Goal: Transaction & Acquisition: Purchase product/service

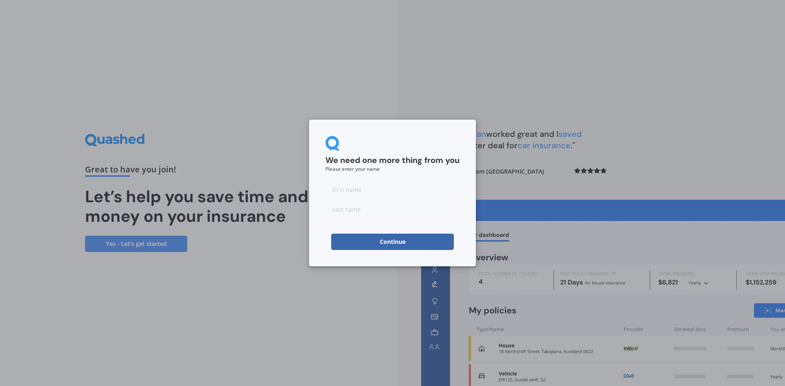
click at [411, 187] on input at bounding box center [392, 189] width 134 height 16
type input "[PERSON_NAME]"
click button "Continue" at bounding box center [392, 242] width 123 height 16
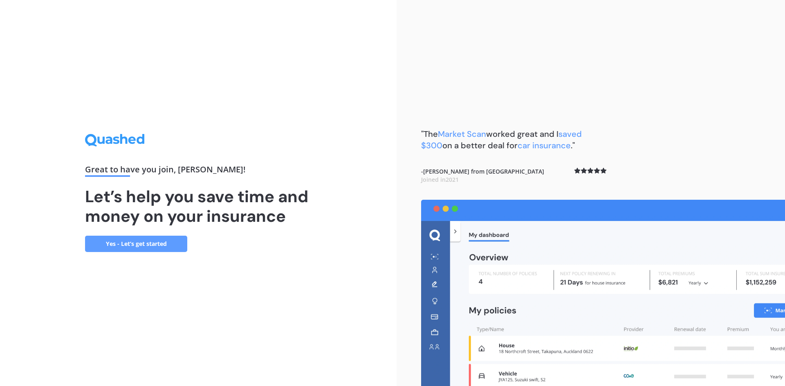
click at [158, 244] on link "Yes - Let’s get started" at bounding box center [136, 244] width 102 height 16
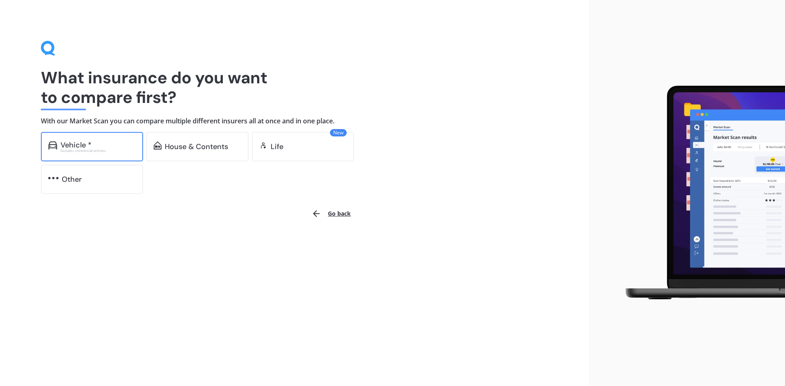
click at [123, 144] on div "Vehicle *" at bounding box center [97, 145] width 75 height 8
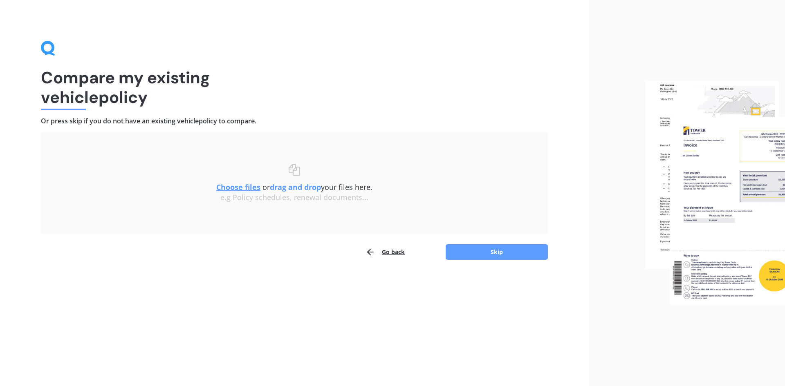
click at [392, 256] on button "Go back" at bounding box center [384, 252] width 39 height 16
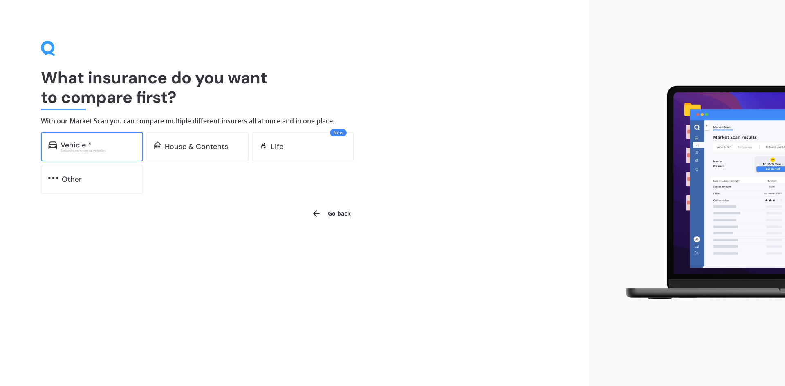
click at [94, 143] on div "Vehicle *" at bounding box center [97, 145] width 75 height 8
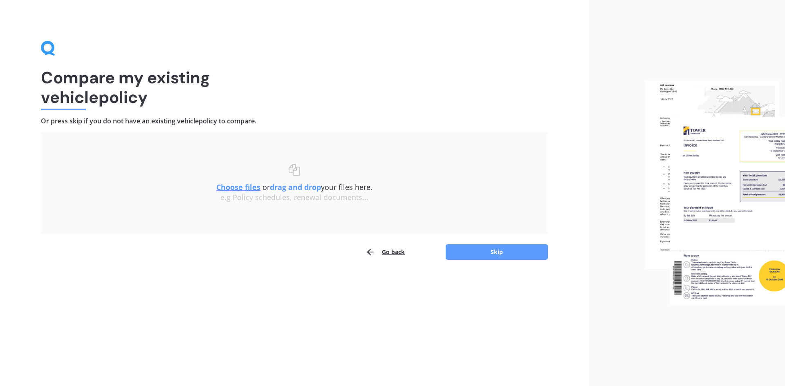
click at [251, 190] on u "Choose files" at bounding box center [238, 187] width 44 height 10
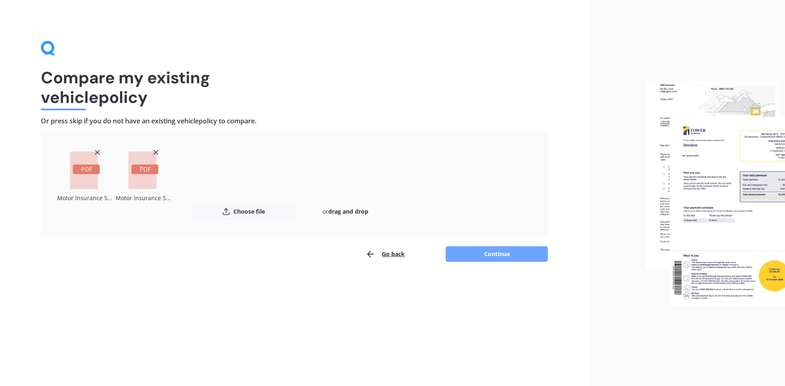
click at [501, 250] on button "Continue" at bounding box center [496, 254] width 102 height 16
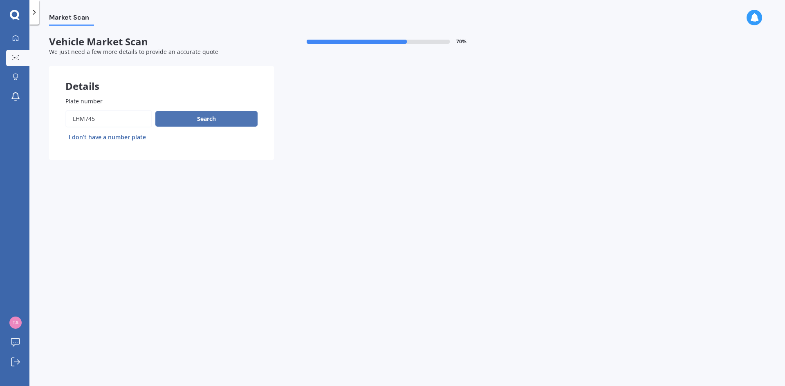
click at [190, 121] on button "Search" at bounding box center [206, 119] width 102 height 16
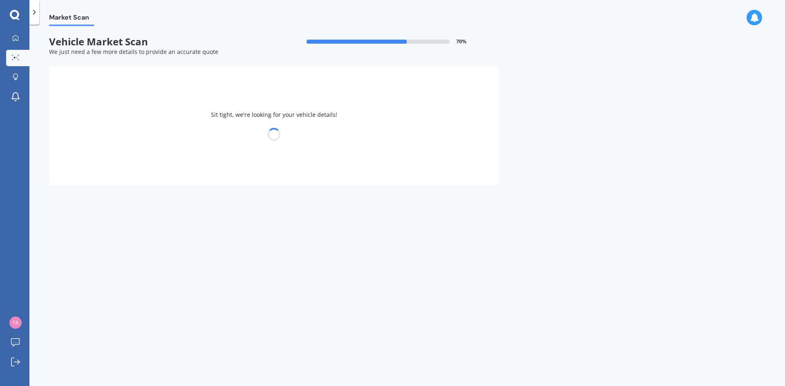
select select "MITSUBISHI"
select select "GALANT"
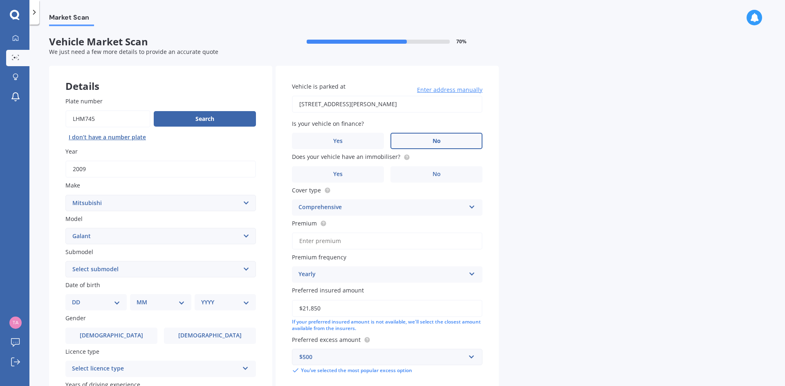
click at [414, 142] on label "No" at bounding box center [436, 141] width 92 height 16
click at [0, 0] on input "No" at bounding box center [0, 0] width 0 height 0
click at [425, 175] on label "No" at bounding box center [436, 174] width 92 height 16
click at [0, 0] on input "No" at bounding box center [0, 0] width 0 height 0
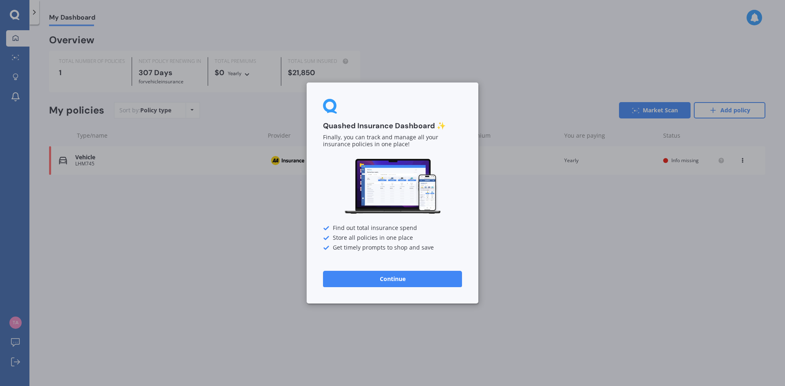
click at [391, 279] on button "Continue" at bounding box center [392, 279] width 139 height 16
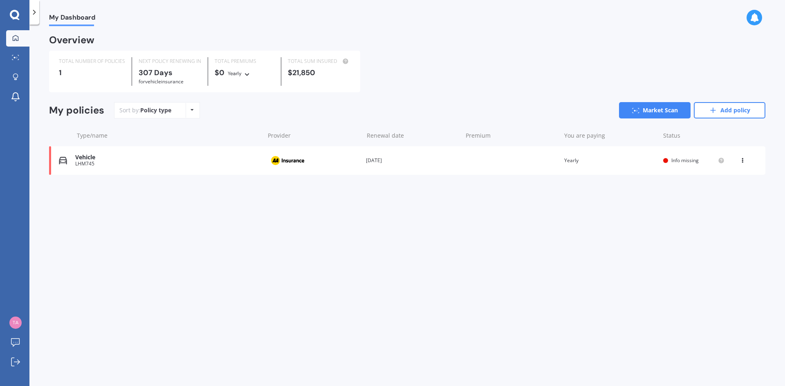
click at [740, 160] on icon at bounding box center [742, 158] width 6 height 5
click at [717, 197] on div "Delete" at bounding box center [724, 192] width 81 height 16
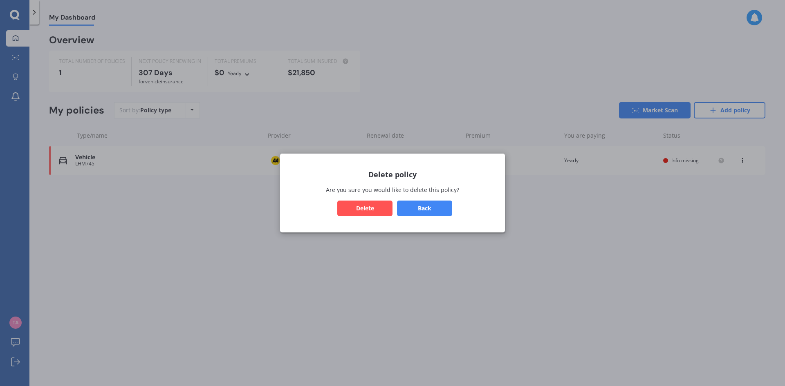
click at [359, 208] on button "Delete" at bounding box center [364, 209] width 55 height 16
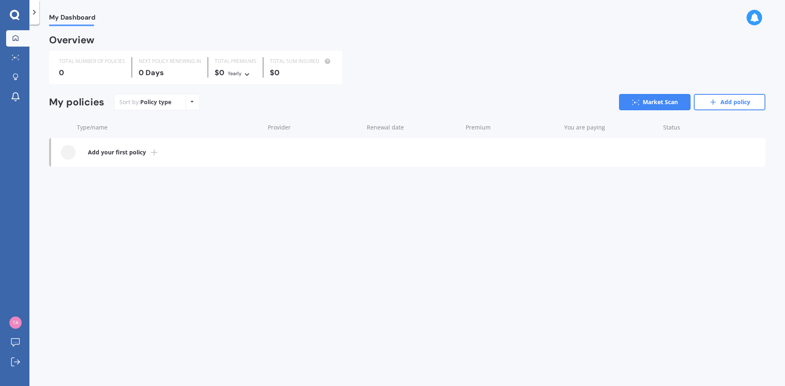
click at [149, 154] on icon at bounding box center [154, 153] width 10 height 10
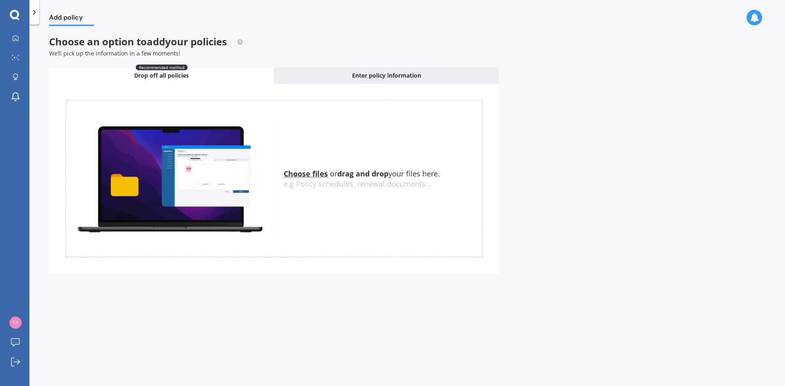
click at [148, 72] on span "Drop off all policies" at bounding box center [161, 76] width 55 height 8
click at [315, 174] on u "Choose files" at bounding box center [306, 174] width 44 height 10
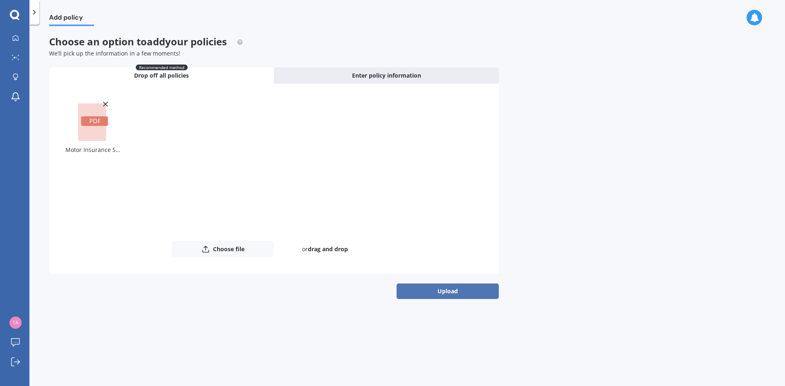
click at [452, 295] on button "Upload" at bounding box center [447, 292] width 102 height 16
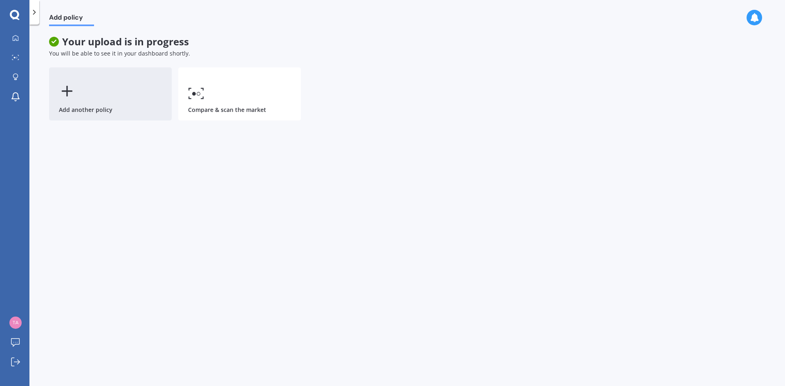
click at [65, 101] on div "Add another policy" at bounding box center [110, 93] width 123 height 53
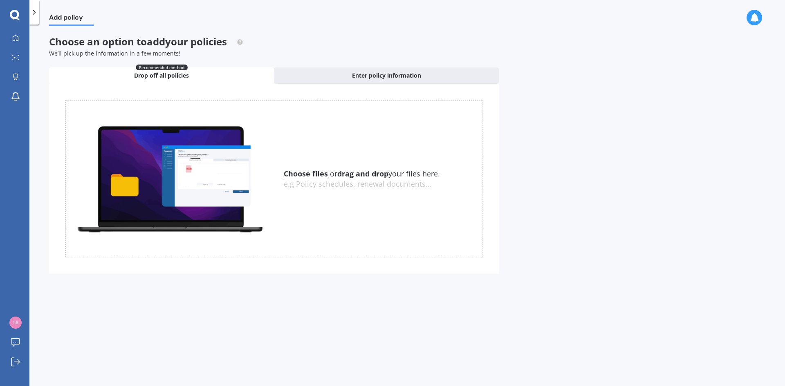
click at [306, 174] on u "Choose files" at bounding box center [306, 174] width 44 height 10
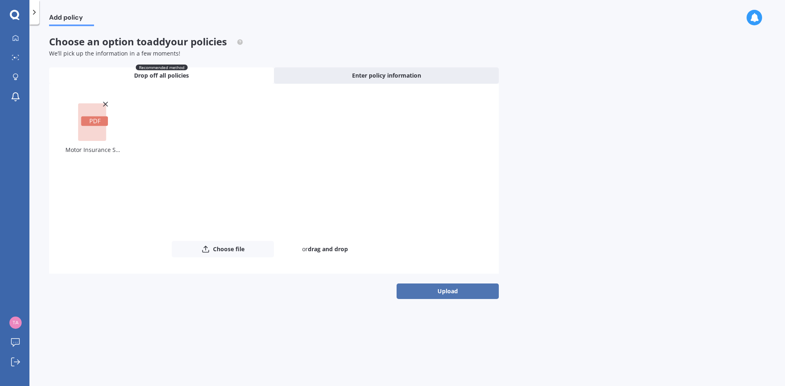
click at [431, 297] on button "Upload" at bounding box center [447, 292] width 102 height 16
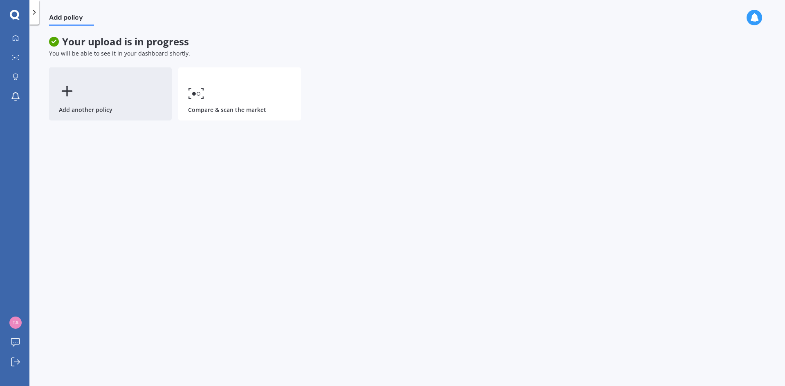
click at [112, 105] on div "Add another policy" at bounding box center [110, 93] width 123 height 53
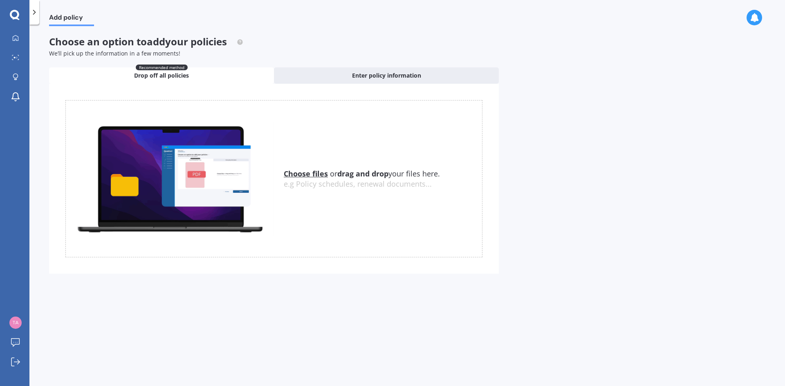
click at [293, 174] on u "Choose files" at bounding box center [306, 174] width 44 height 10
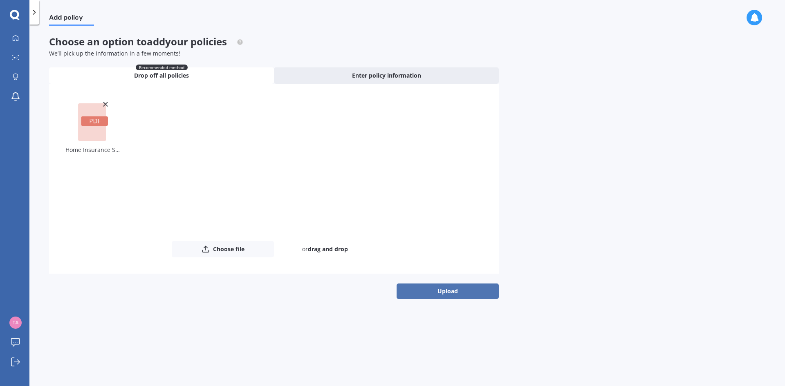
click at [449, 296] on button "Upload" at bounding box center [447, 292] width 102 height 16
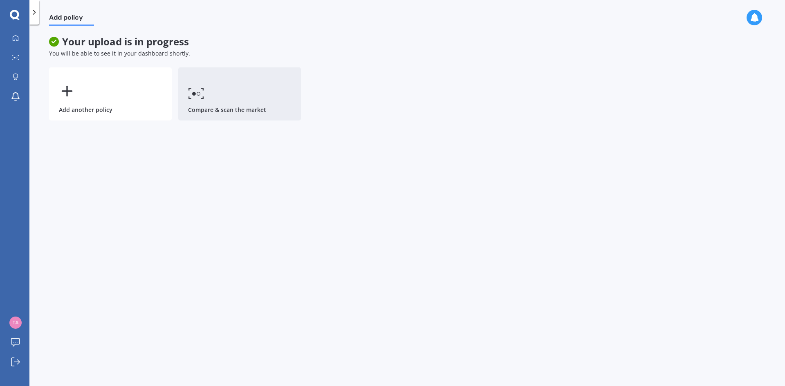
click at [236, 96] on link "Compare & scan the market" at bounding box center [239, 93] width 123 height 53
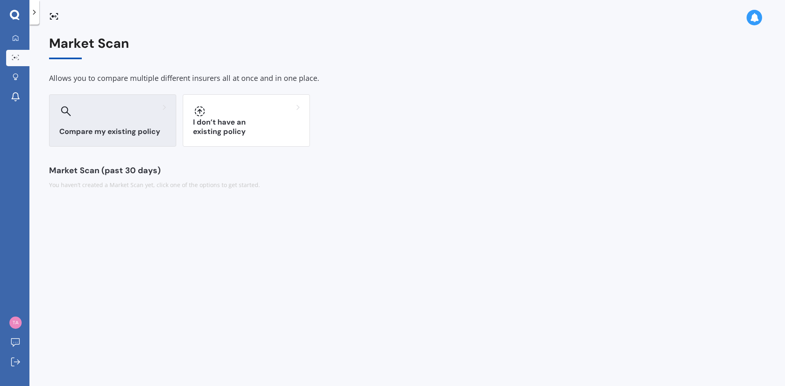
click at [87, 118] on div "Compare my existing policy" at bounding box center [112, 120] width 127 height 52
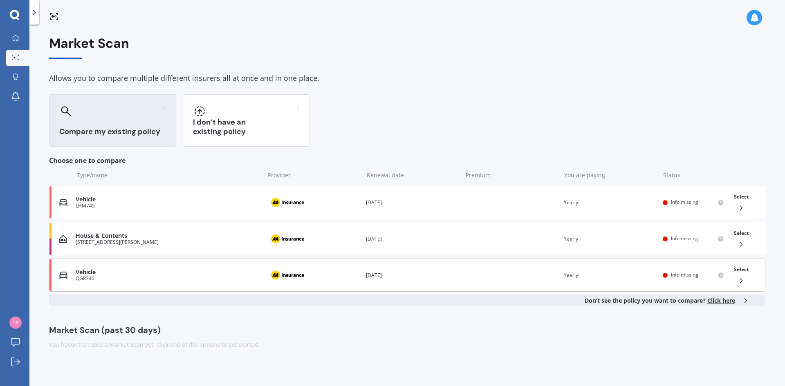
click at [687, 279] on div "Vehicle QGR340 Provider Renewal date [DATE] Premium You are paying Yearly Statu…" at bounding box center [407, 275] width 716 height 33
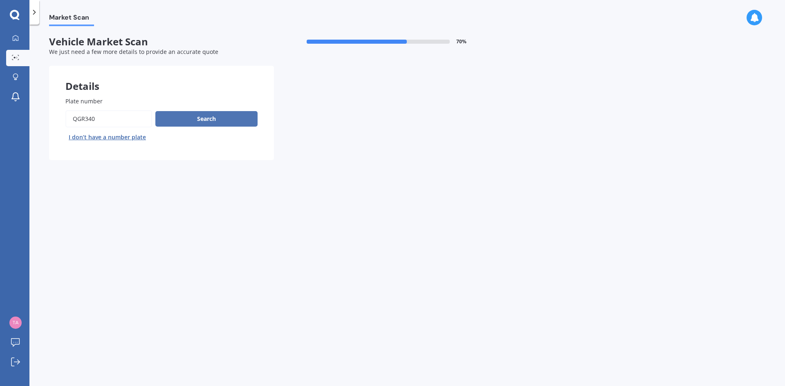
click at [181, 124] on button "Search" at bounding box center [206, 119] width 102 height 16
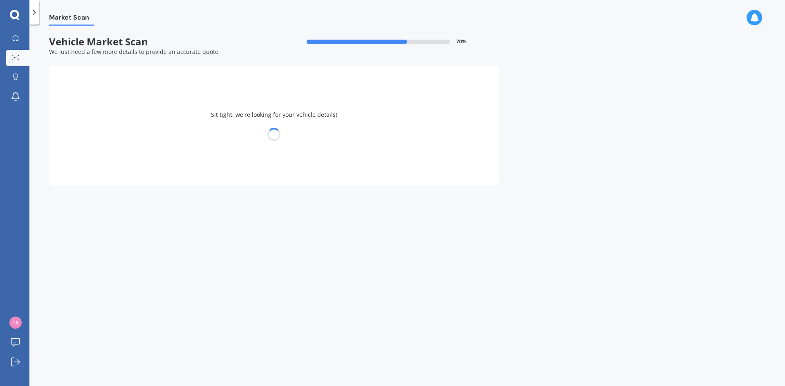
select select "MITSUBISHI"
select select "ASX"
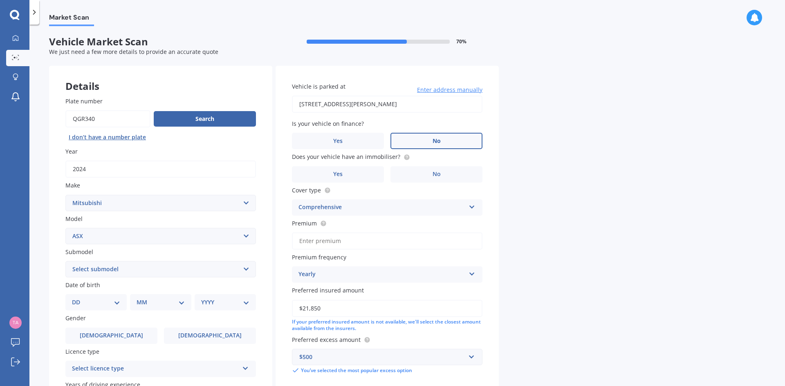
click at [434, 138] on span "No" at bounding box center [436, 141] width 8 height 7
click at [0, 0] on input "No" at bounding box center [0, 0] width 0 height 0
click at [431, 175] on label "No" at bounding box center [436, 174] width 92 height 16
click at [0, 0] on input "No" at bounding box center [0, 0] width 0 height 0
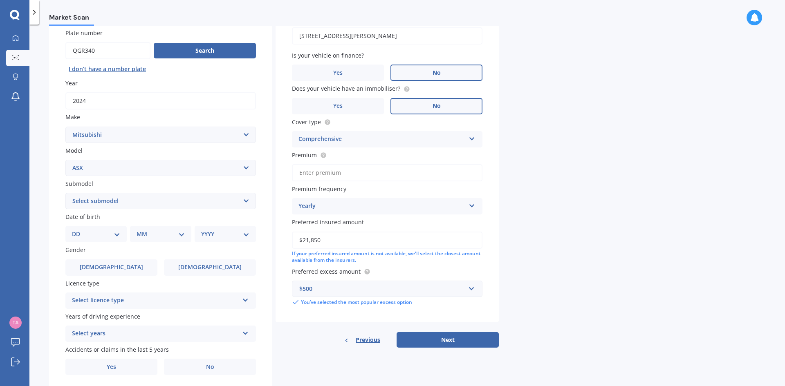
scroll to position [95, 0]
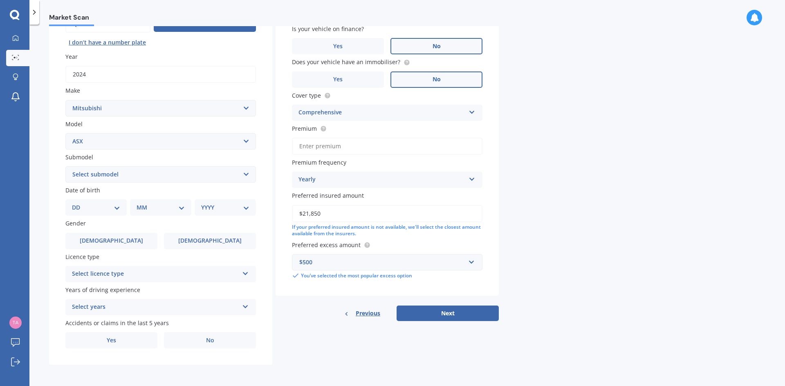
click at [103, 206] on select "DD 01 02 03 04 05 06 07 08 09 10 11 12 13 14 15 16 17 18 19 20 21 22 23 24 25 2…" at bounding box center [96, 207] width 48 height 9
select select "29"
click at [78, 203] on select "DD 01 02 03 04 05 06 07 08 09 10 11 12 13 14 15 16 17 18 19 20 21 22 23 24 25 2…" at bounding box center [96, 207] width 48 height 9
click at [159, 206] on select "MM 01 02 03 04 05 06 07 08 09 10 11 12" at bounding box center [162, 207] width 45 height 9
select select "12"
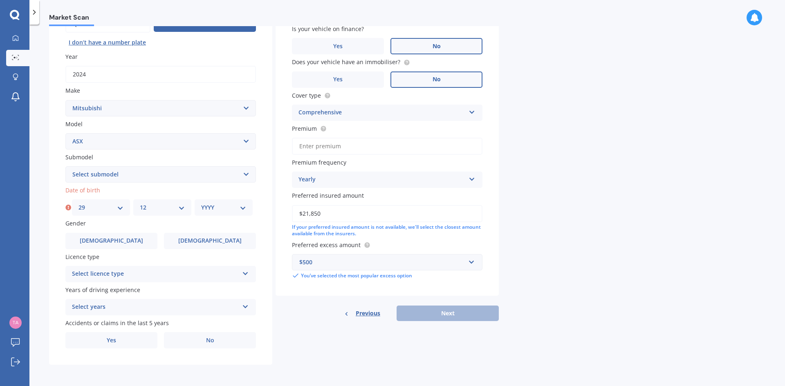
click at [140, 203] on select "MM 01 02 03 04 05 06 07 08 09 10 11 12" at bounding box center [162, 207] width 45 height 9
click at [202, 207] on select "YYYY 2025 2024 2023 2022 2021 2020 2019 2018 2017 2016 2015 2014 2013 2012 2011…" at bounding box center [223, 207] width 45 height 9
select select "1991"
click at [201, 203] on select "YYYY 2025 2024 2023 2022 2021 2020 2019 2018 2017 2016 2015 2014 2013 2012 2011…" at bounding box center [223, 207] width 45 height 9
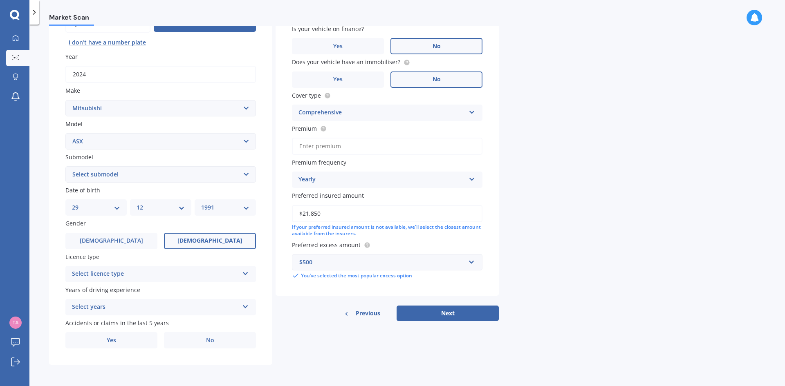
click at [203, 237] on span "[DEMOGRAPHIC_DATA]" at bounding box center [209, 240] width 65 height 7
click at [0, 0] on input "[DEMOGRAPHIC_DATA]" at bounding box center [0, 0] width 0 height 0
click at [125, 277] on div "Select licence type" at bounding box center [155, 274] width 167 height 10
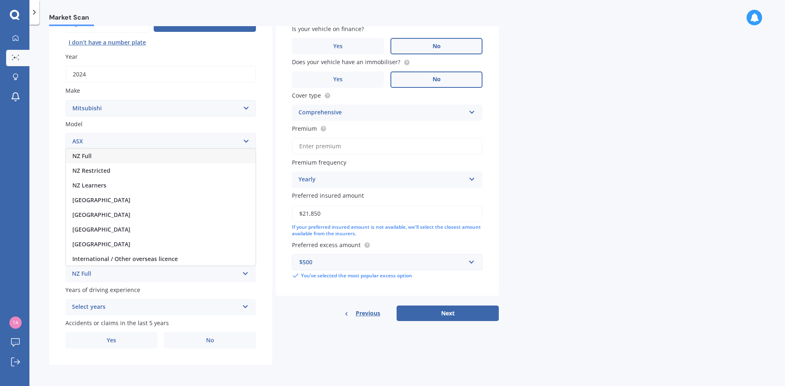
click at [96, 159] on div "NZ Full" at bounding box center [161, 156] width 190 height 15
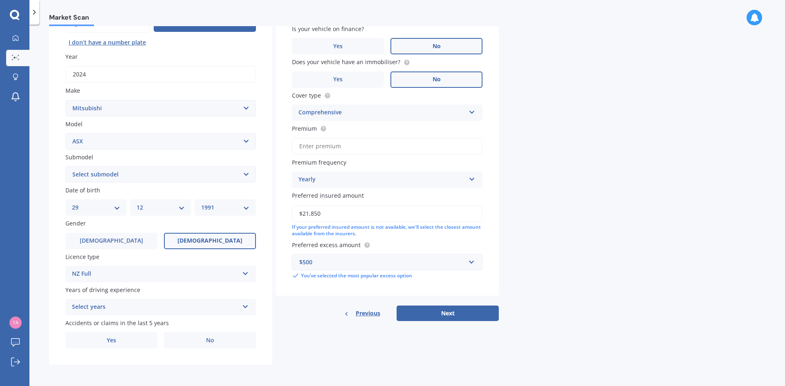
click at [148, 302] on div "Select years" at bounding box center [155, 307] width 167 height 10
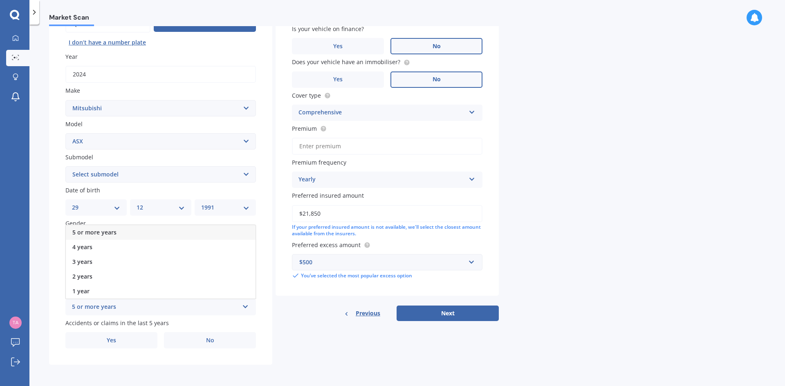
click at [132, 232] on div "5 or more years" at bounding box center [161, 232] width 190 height 15
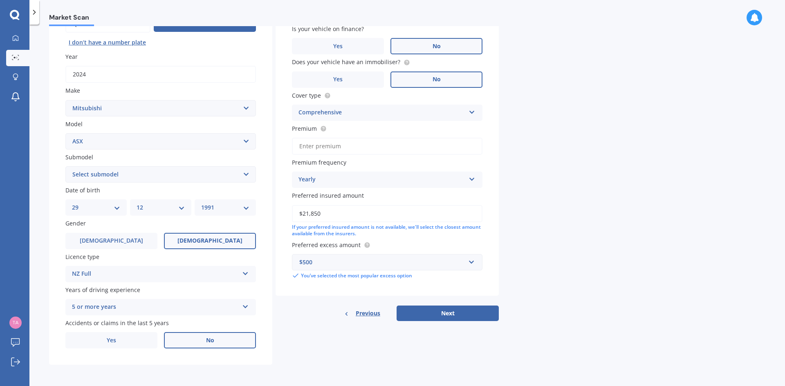
click at [192, 340] on label "No" at bounding box center [210, 340] width 92 height 16
click at [0, 0] on input "No" at bounding box center [0, 0] width 0 height 0
click at [104, 343] on label "Yes" at bounding box center [111, 340] width 92 height 16
click at [0, 0] on input "Yes" at bounding box center [0, 0] width 0 height 0
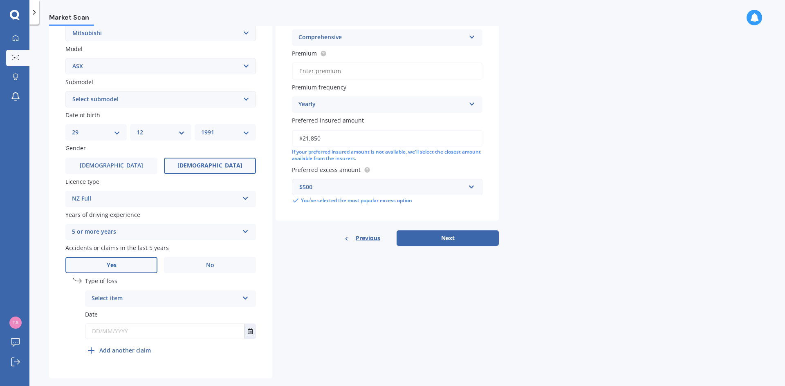
scroll to position [183, 0]
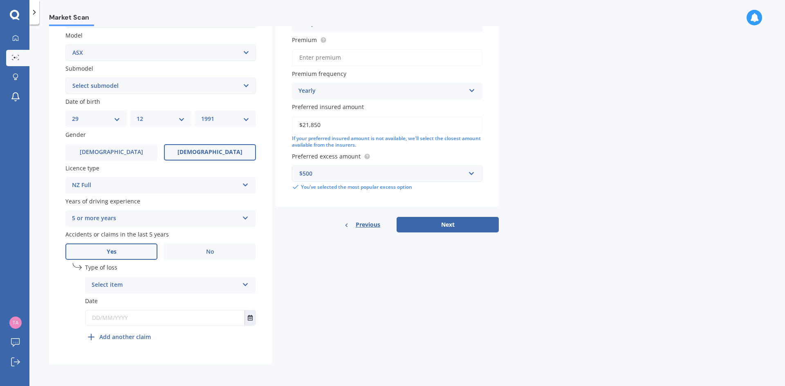
click at [167, 289] on div "Select item" at bounding box center [165, 285] width 147 height 10
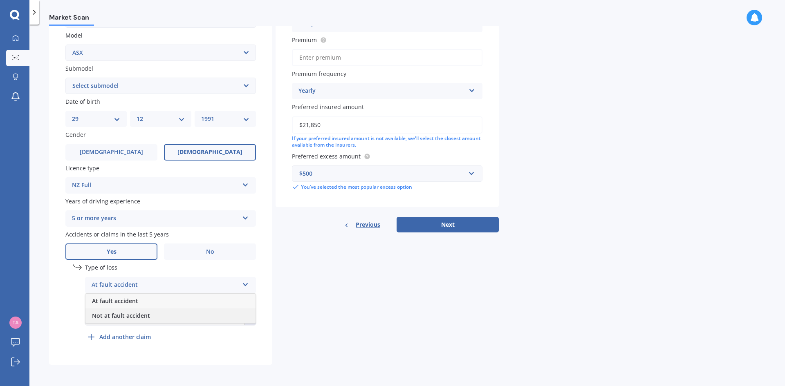
click at [103, 319] on span "Not at fault accident" at bounding box center [121, 316] width 58 height 8
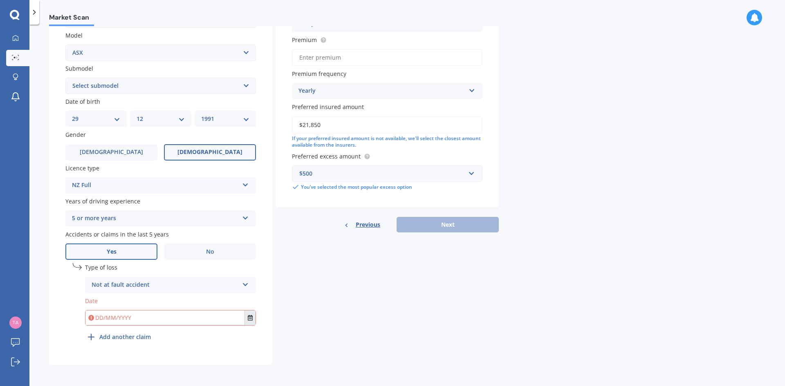
click at [248, 317] on icon "Select date" at bounding box center [250, 318] width 5 height 6
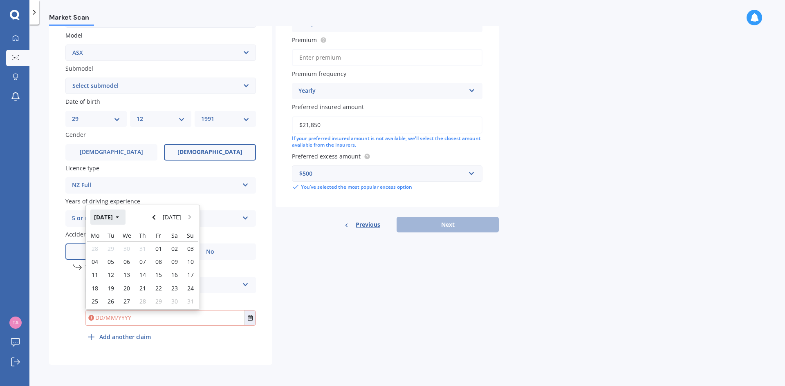
click at [122, 218] on button "[DATE]" at bounding box center [107, 217] width 35 height 15
click at [115, 218] on button "2025" at bounding box center [104, 217] width 29 height 15
click at [104, 272] on span "2023" at bounding box center [100, 269] width 13 height 8
click at [162, 298] on div "Nov" at bounding box center [157, 295] width 28 height 26
click at [141, 302] on span "30" at bounding box center [142, 301] width 7 height 8
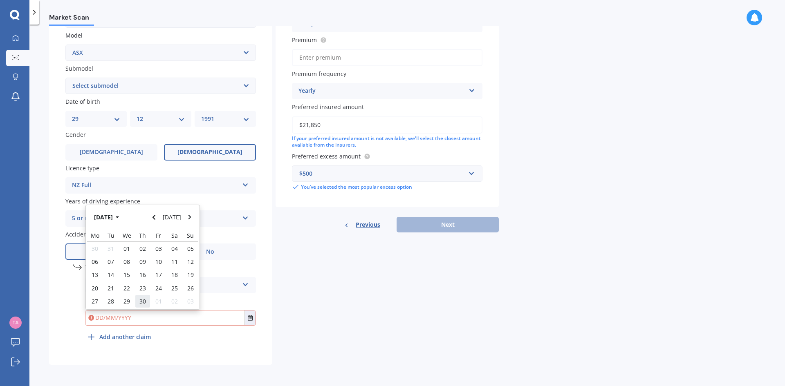
type input "[DATE]"
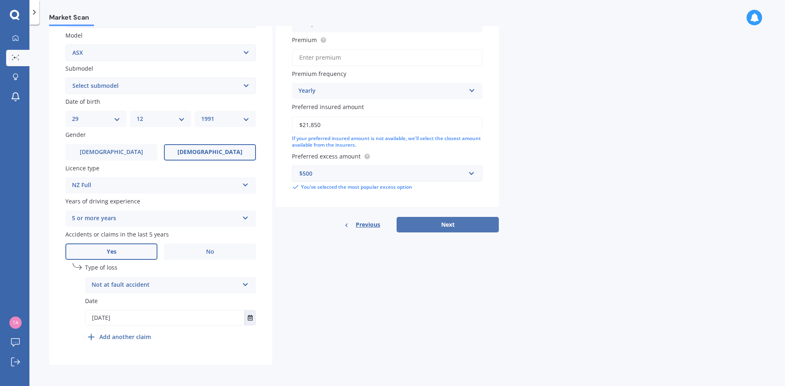
click at [467, 226] on button "Next" at bounding box center [447, 225] width 102 height 16
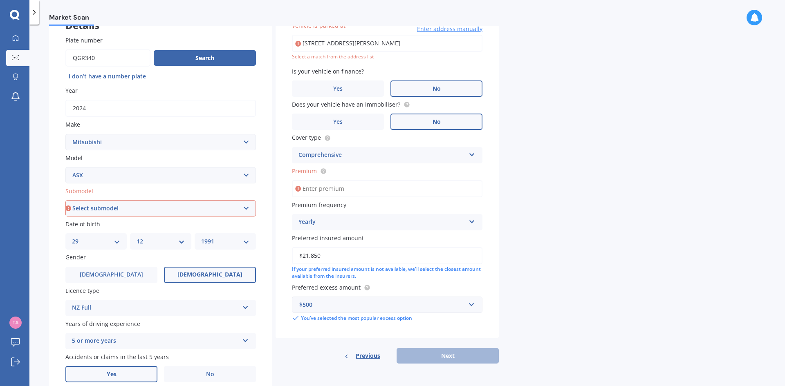
scroll to position [115, 0]
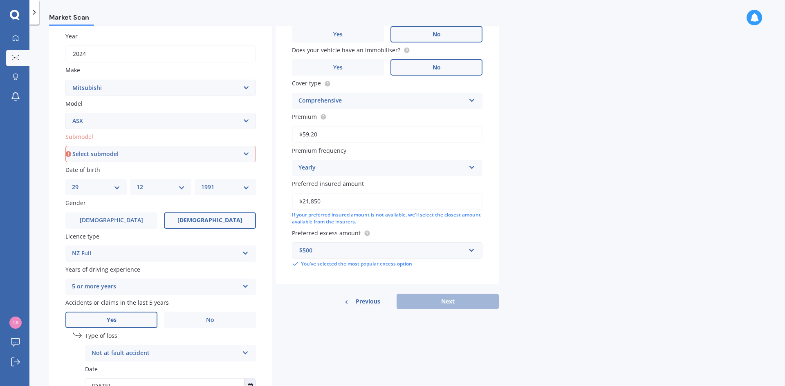
type input "$59.20"
click at [412, 172] on div "Yearly" at bounding box center [381, 168] width 167 height 10
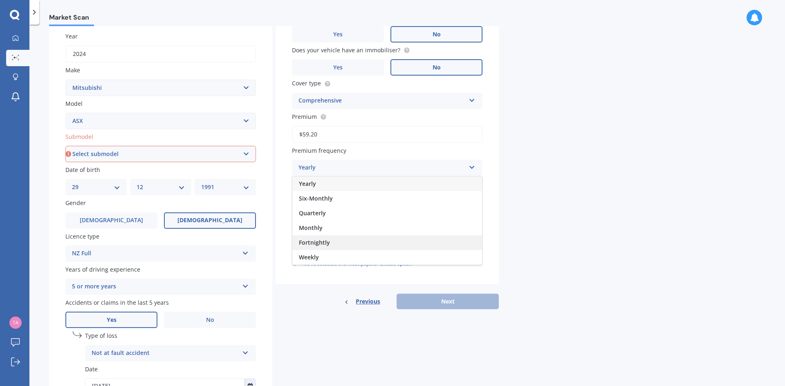
click at [304, 239] on span "Fortnightly" at bounding box center [314, 243] width 31 height 8
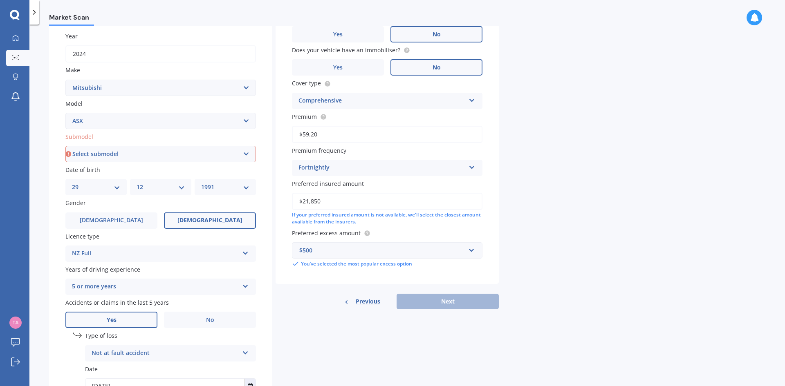
click at [215, 156] on select "Select submodel BLK 2.0P/CVT Diesel LS Sport VRX petrol VRX turbo diesel XLS pe…" at bounding box center [160, 154] width 190 height 16
select select "LS"
click at [65, 162] on select "Select submodel BLK 2.0P/CVT Diesel LS Sport VRX petrol VRX turbo diesel XLS pe…" at bounding box center [160, 154] width 190 height 16
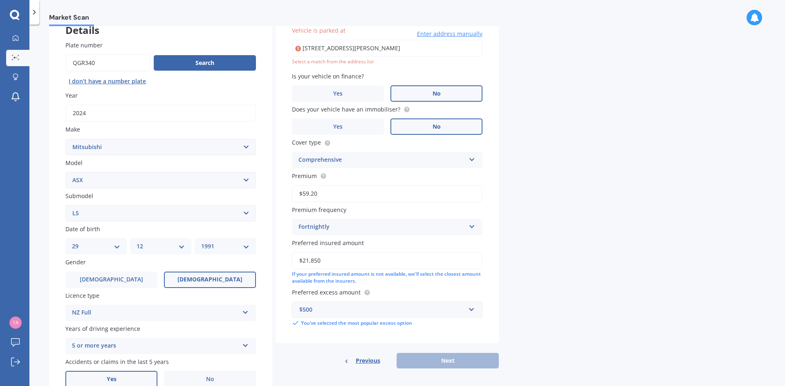
type input "[STREET_ADDRESS][PERSON_NAME]"
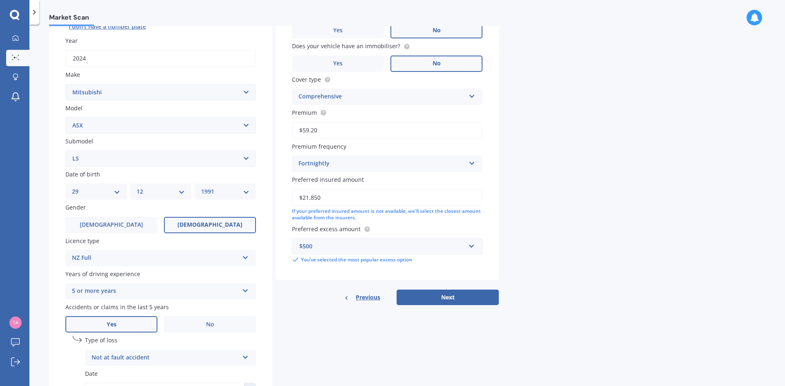
scroll to position [165, 0]
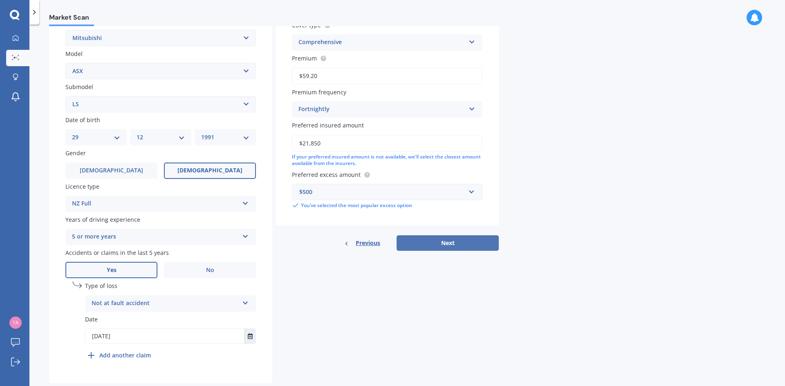
click at [447, 248] on button "Next" at bounding box center [447, 243] width 102 height 16
select select "29"
select select "12"
select select "1991"
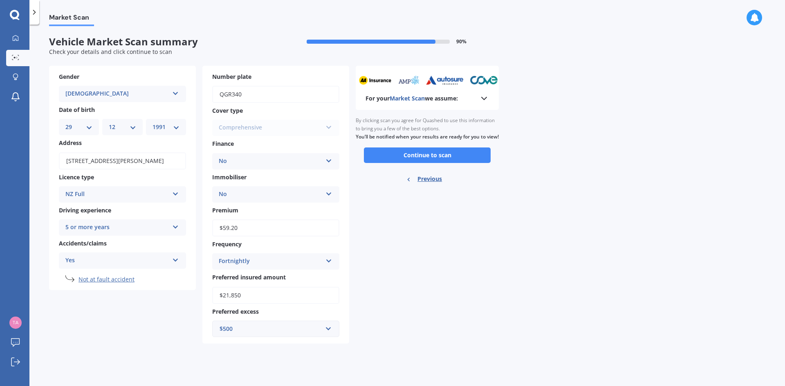
scroll to position [0, 0]
click at [472, 163] on button "Continue to scan" at bounding box center [427, 156] width 127 height 16
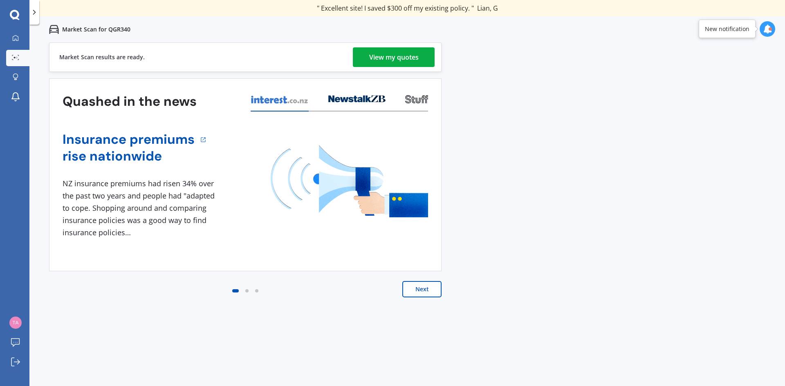
click at [416, 58] on div "View my quotes" at bounding box center [393, 57] width 49 height 20
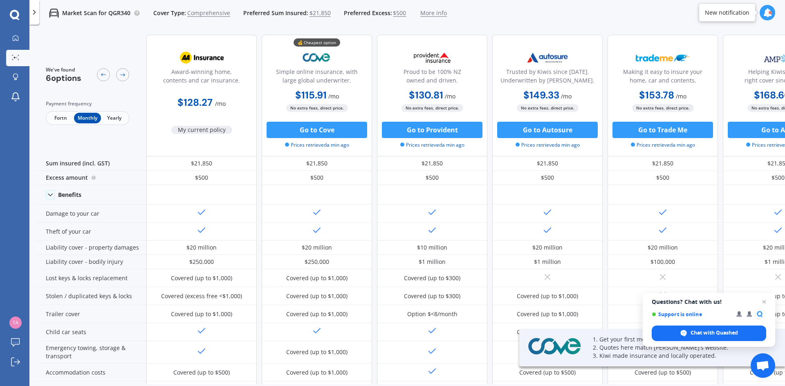
scroll to position [0, 52]
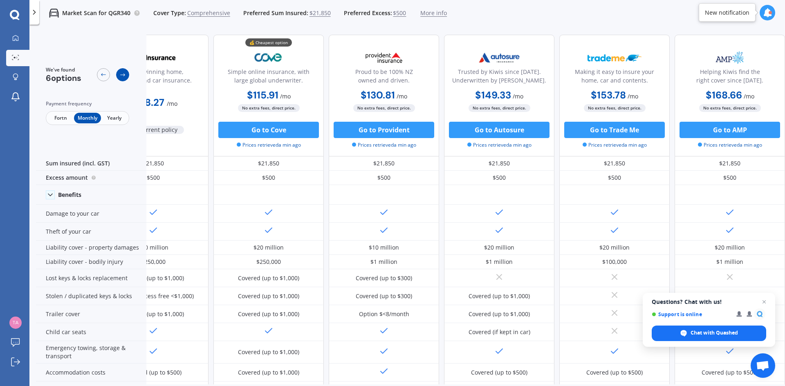
click at [126, 75] on div at bounding box center [122, 74] width 13 height 13
click at [105, 77] on icon at bounding box center [103, 75] width 7 height 7
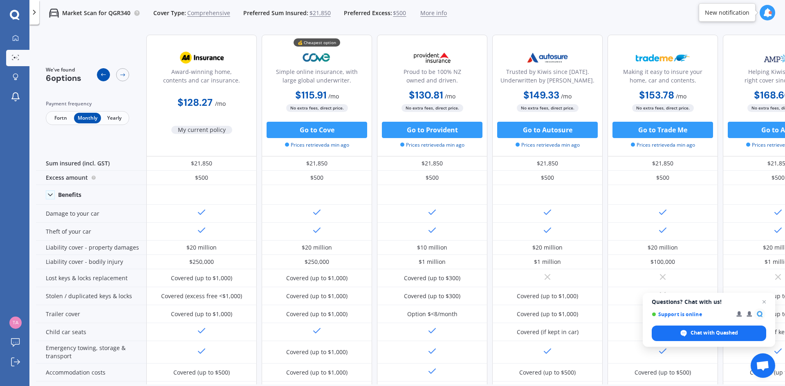
click at [104, 77] on icon at bounding box center [103, 75] width 7 height 7
click at [59, 118] on span "Fortn" at bounding box center [60, 118] width 27 height 11
